Goal: Task Accomplishment & Management: Manage account settings

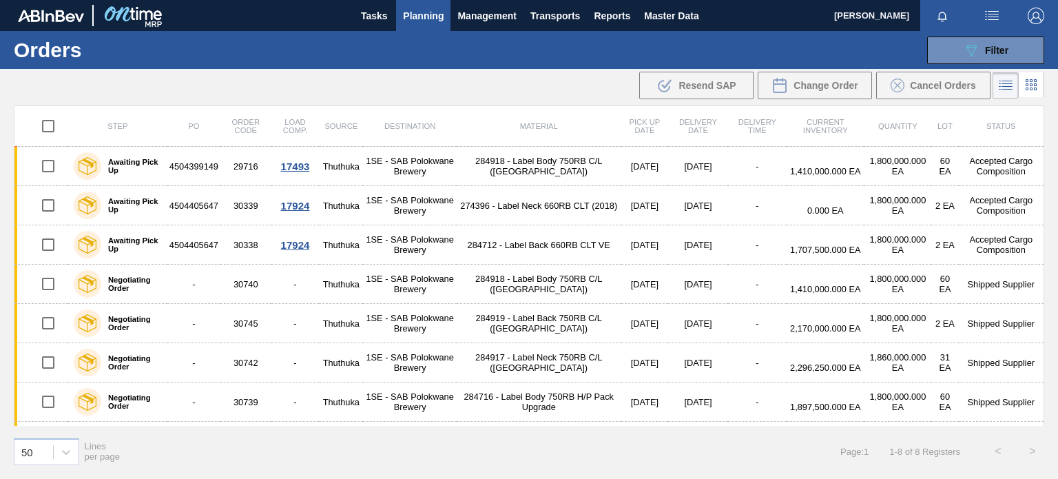
scroll to position [33, 0]
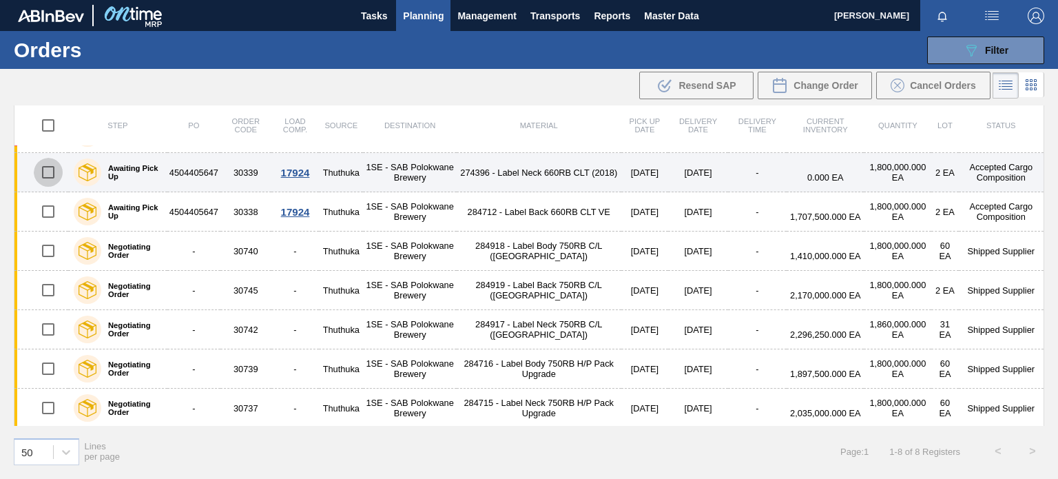
click at [51, 169] on input "checkbox" at bounding box center [48, 172] width 29 height 29
checkbox input "true"
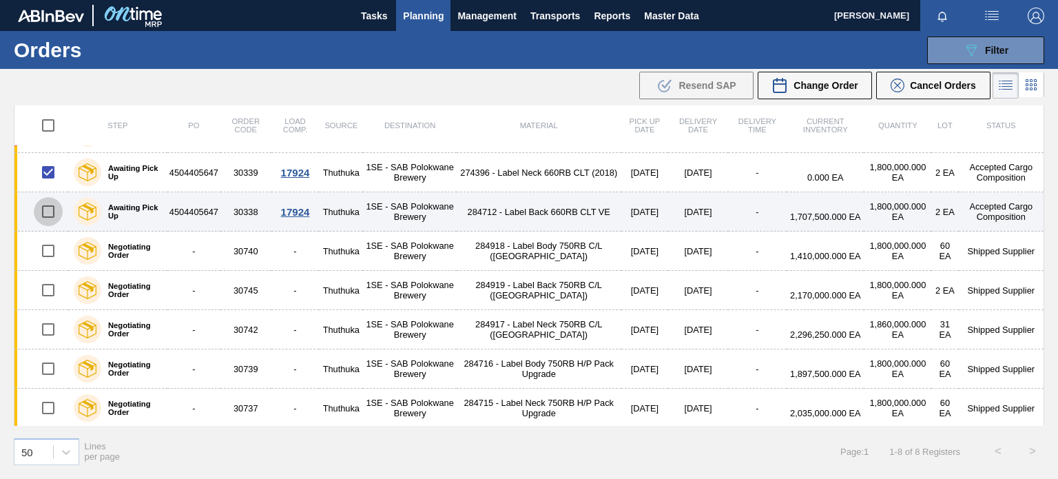
click at [50, 205] on input "checkbox" at bounding box center [48, 211] width 29 height 29
checkbox input "true"
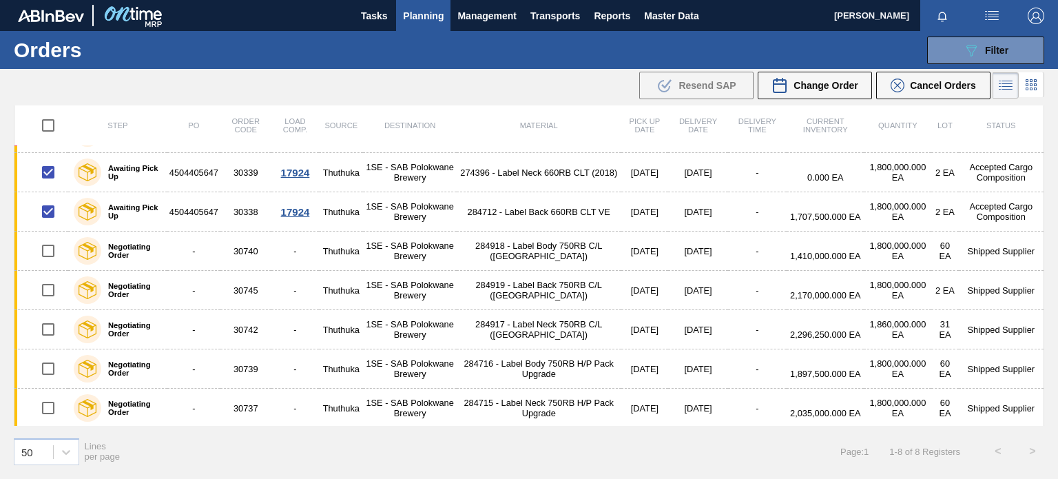
drag, startPoint x: 1044, startPoint y: 209, endPoint x: 1044, endPoint y: 254, distance: 45.5
click at [1044, 254] on div "Step PO Order Code Load Comp. Source Destination Material Pick up Date Delivery…" at bounding box center [529, 290] width 1058 height 371
click at [934, 90] on span "Cancel Orders" at bounding box center [943, 85] width 66 height 11
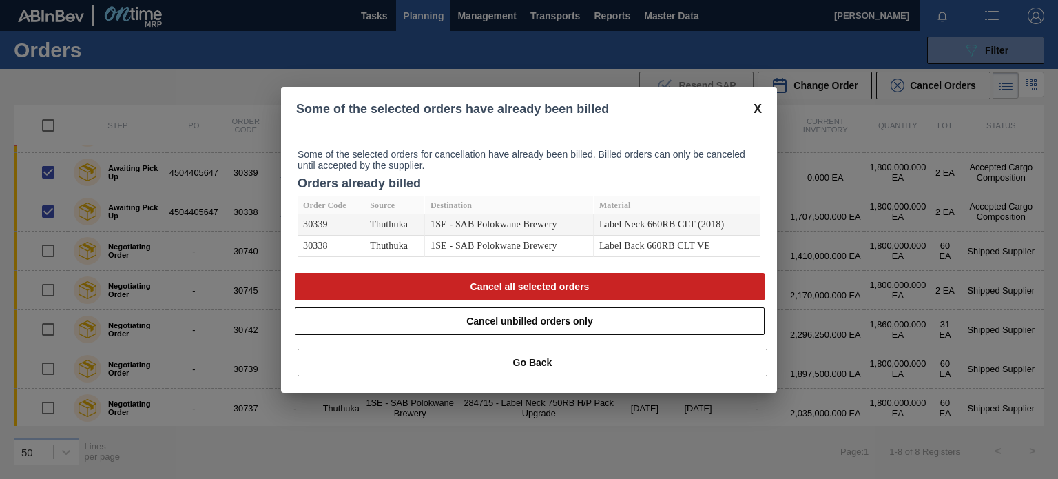
click at [756, 105] on span at bounding box center [758, 109] width 8 height 14
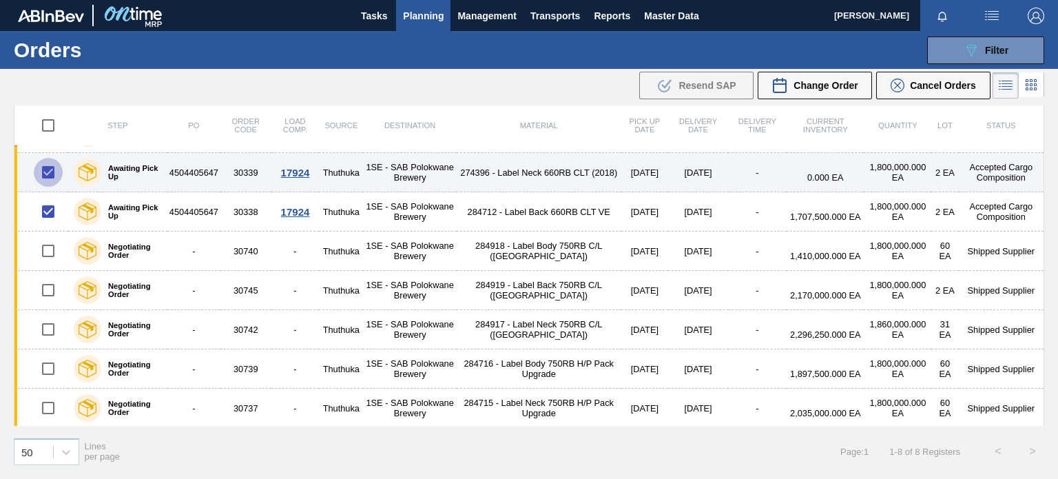
click at [48, 167] on input "checkbox" at bounding box center [48, 172] width 29 height 29
checkbox input "false"
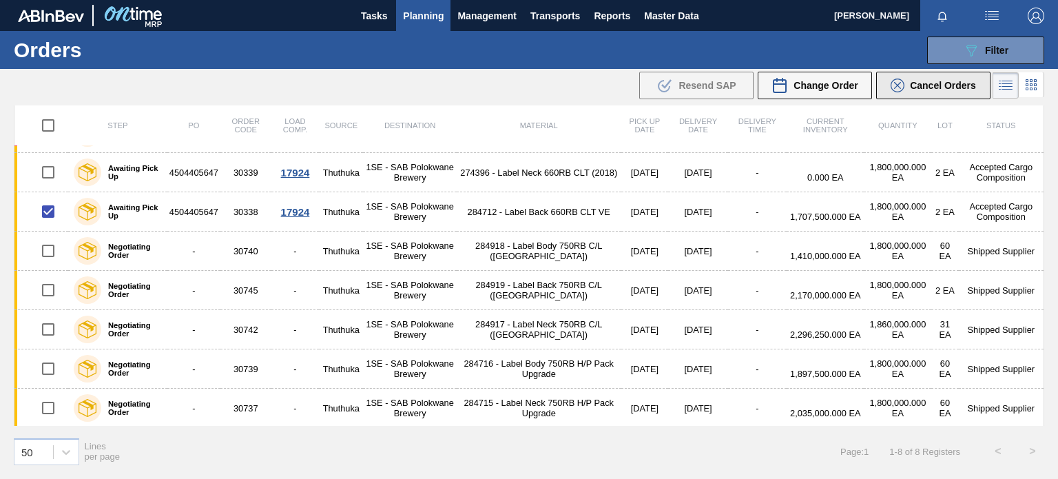
click at [918, 82] on span "Cancel Orders" at bounding box center [943, 85] width 66 height 11
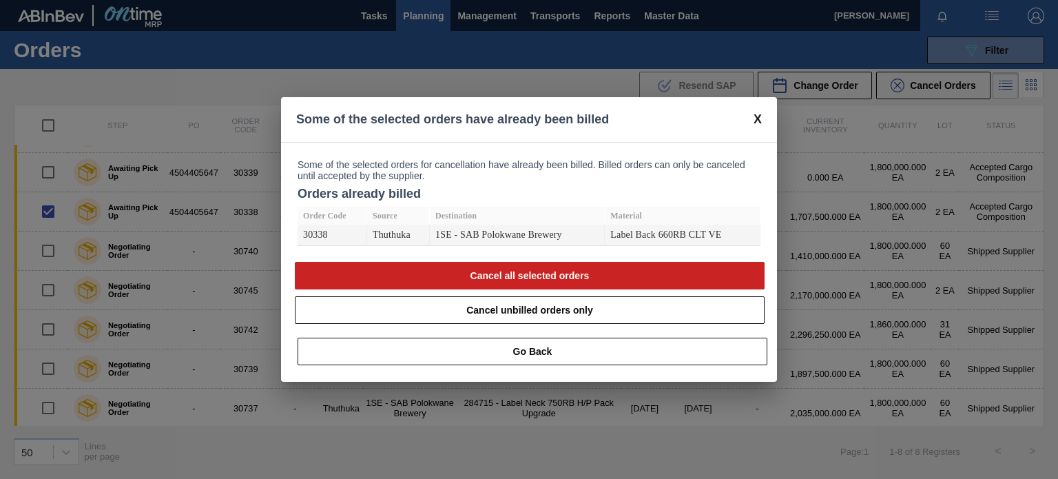
click at [769, 121] on div "Some of the selected orders have already been billed" at bounding box center [529, 119] width 496 height 45
click at [759, 118] on span at bounding box center [758, 119] width 8 height 14
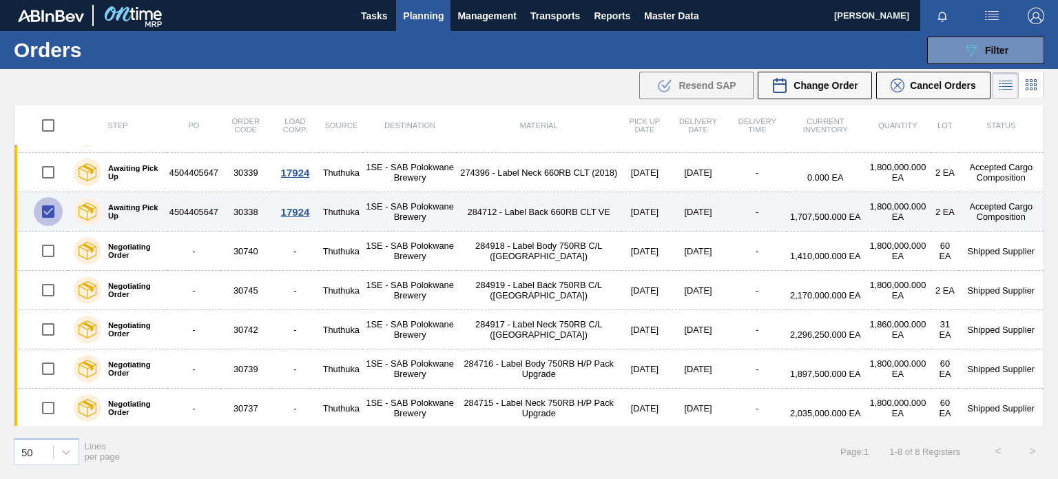
click at [42, 211] on input "checkbox" at bounding box center [48, 211] width 29 height 29
checkbox input "false"
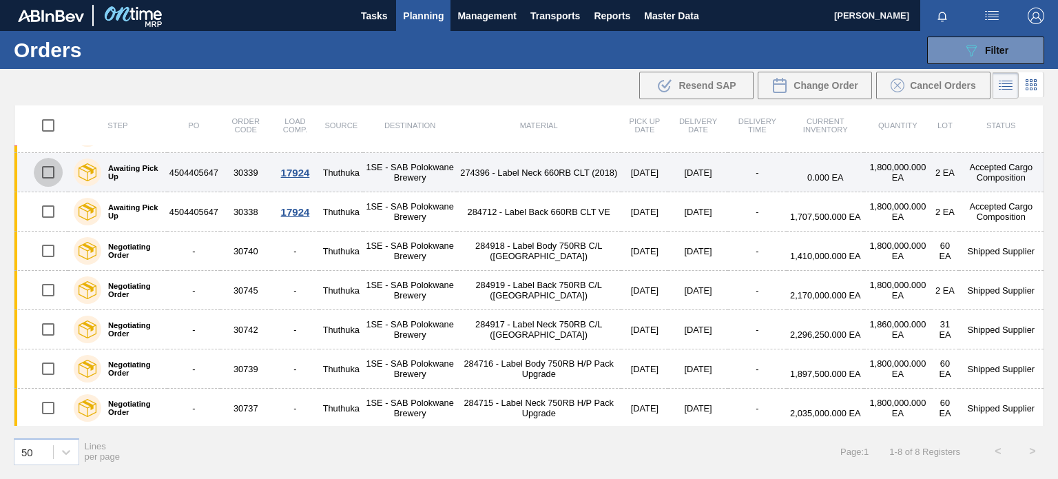
click at [48, 175] on input "checkbox" at bounding box center [48, 172] width 29 height 29
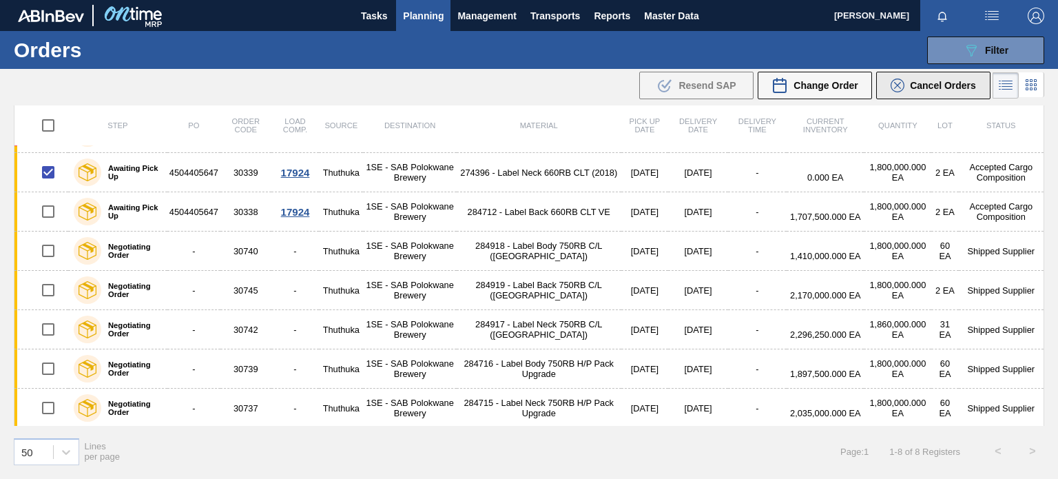
click at [937, 81] on span "Cancel Orders" at bounding box center [943, 85] width 66 height 11
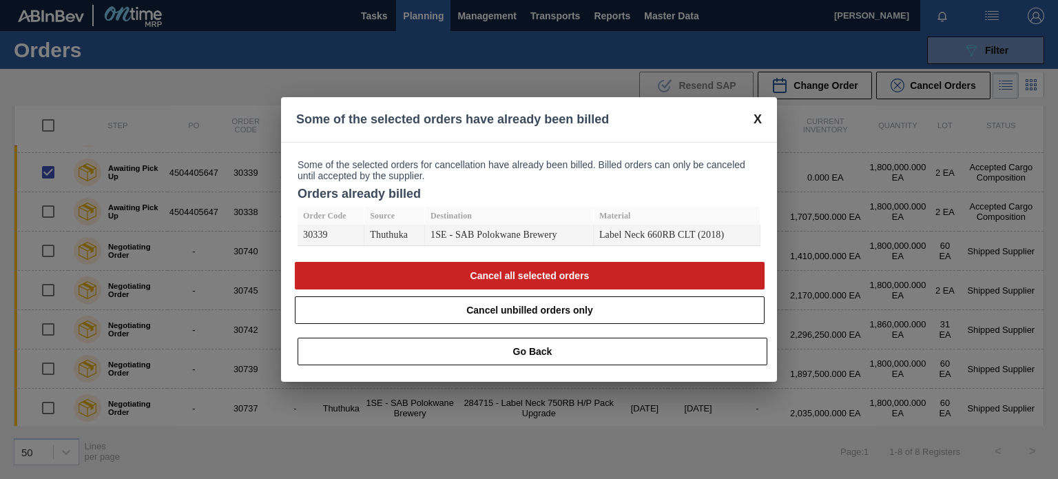
click at [763, 119] on div "Some of the selected orders have already been billed" at bounding box center [529, 119] width 496 height 45
click at [758, 118] on span at bounding box center [758, 119] width 8 height 14
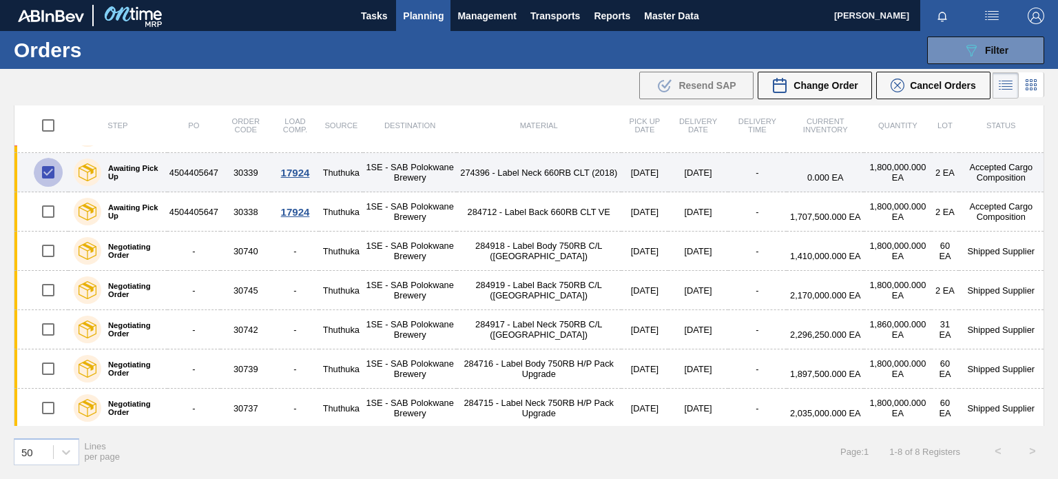
click at [52, 170] on input "checkbox" at bounding box center [48, 172] width 29 height 29
checkbox input "false"
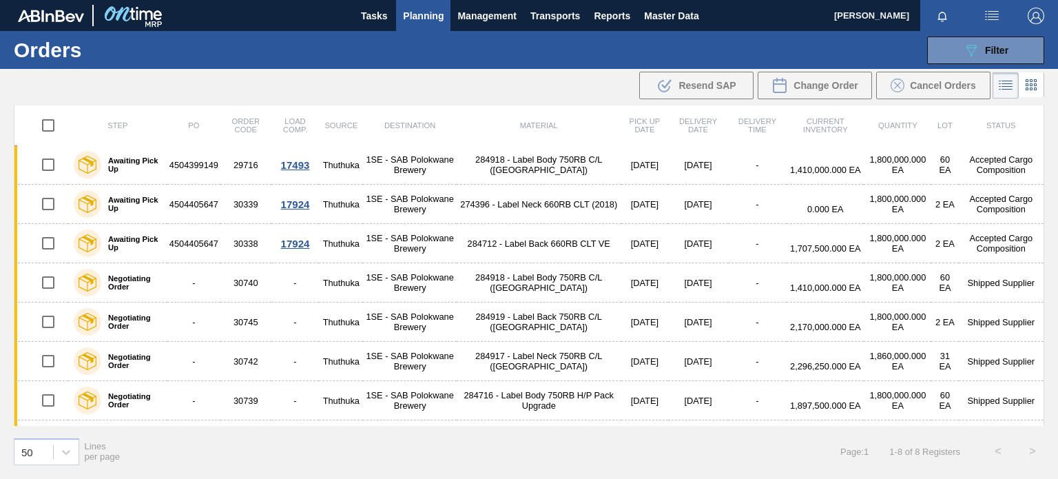
scroll to position [0, 0]
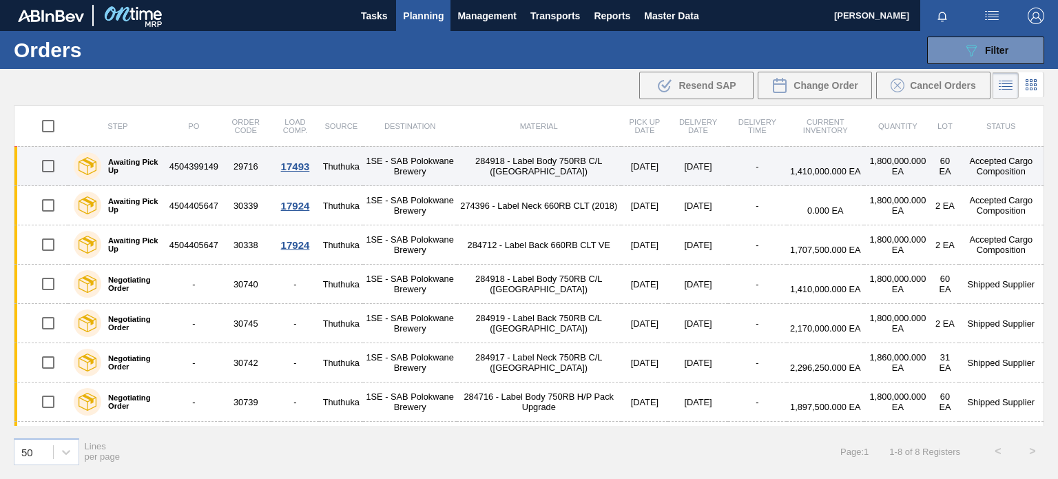
click at [50, 162] on input "checkbox" at bounding box center [48, 166] width 29 height 29
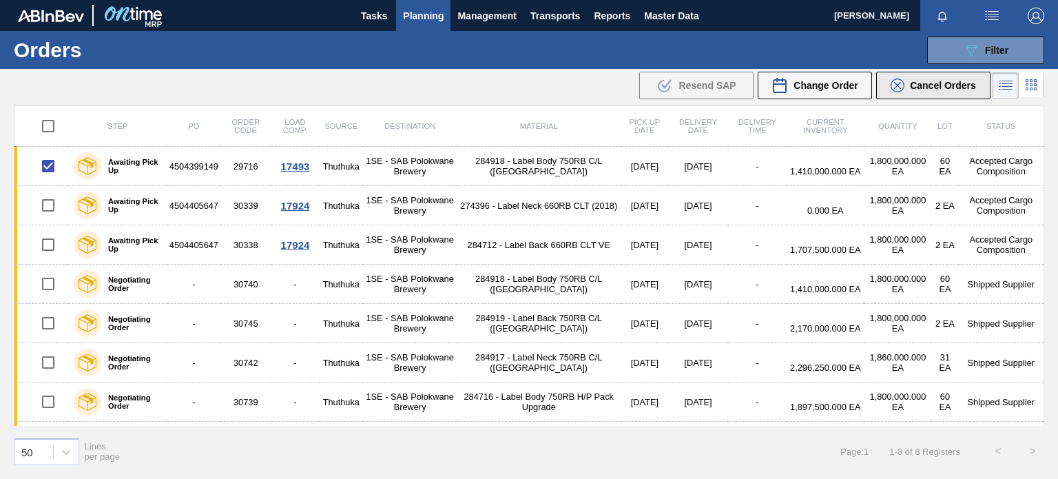
click at [922, 87] on span "Cancel Orders" at bounding box center [943, 85] width 66 height 11
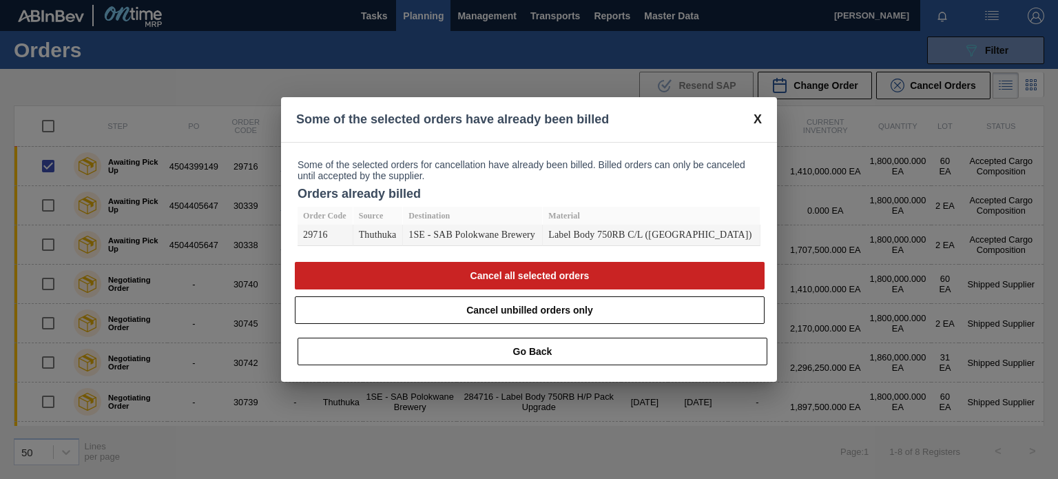
click at [756, 115] on span at bounding box center [758, 119] width 8 height 14
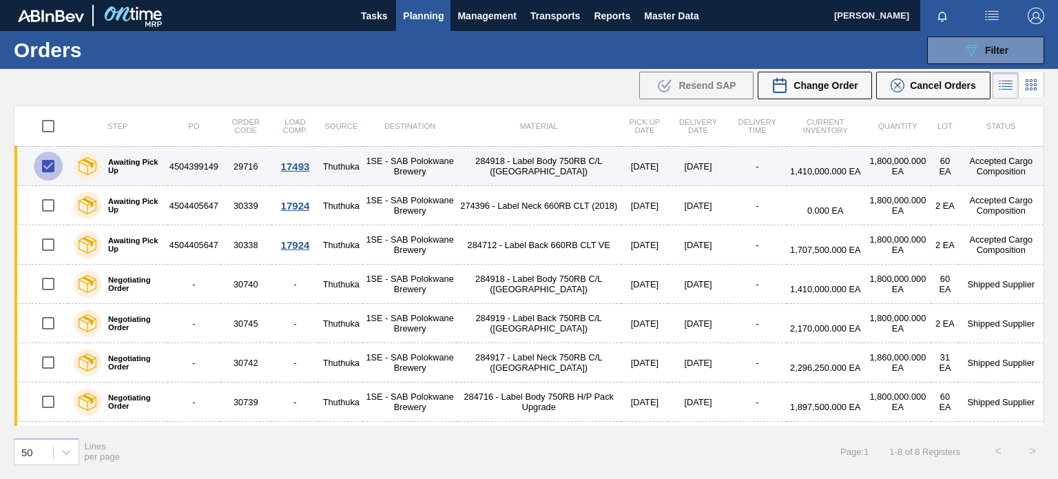
click at [47, 159] on input "checkbox" at bounding box center [48, 166] width 29 height 29
checkbox input "false"
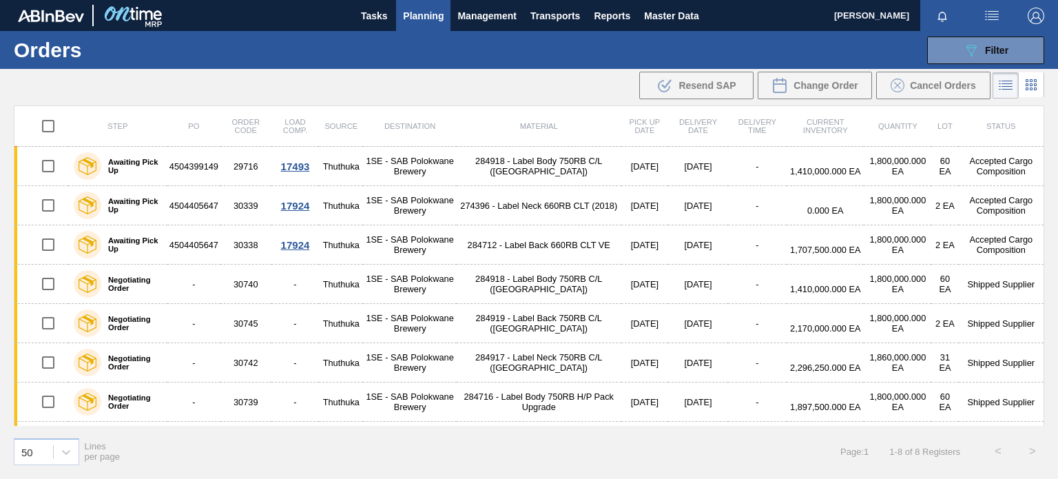
click at [794, 49] on div "089F7B8B-B2A5-4AFE-B5C0-19BA573D28AC Filter Portal Order Code PO SAP Code Step …" at bounding box center [631, 50] width 840 height 41
click at [614, 440] on div "50 Lines per page Page : 1 1 - 8 of 8 Registers < >" at bounding box center [529, 451] width 1058 height 51
